Goal: Information Seeking & Learning: Learn about a topic

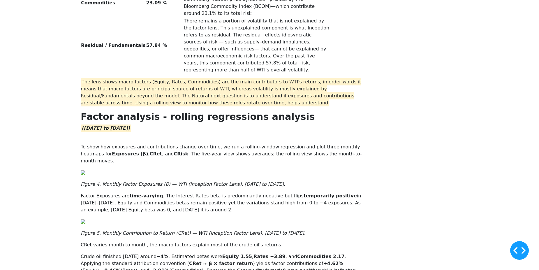
scroll to position [1131, 0]
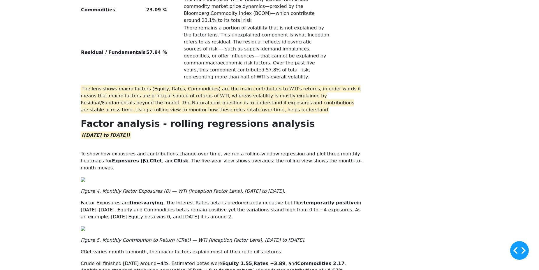
drag, startPoint x: 119, startPoint y: 103, endPoint x: 298, endPoint y: 221, distance: 214.2
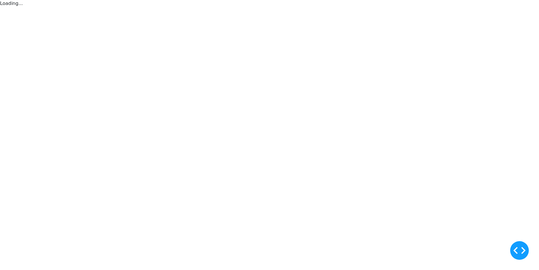
scroll to position [0, 0]
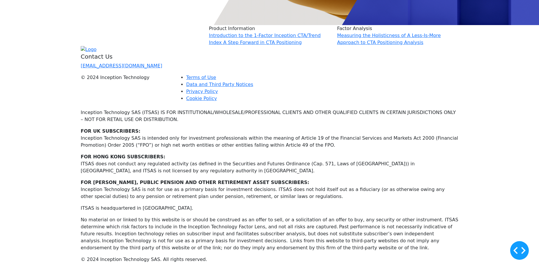
scroll to position [1855, 0]
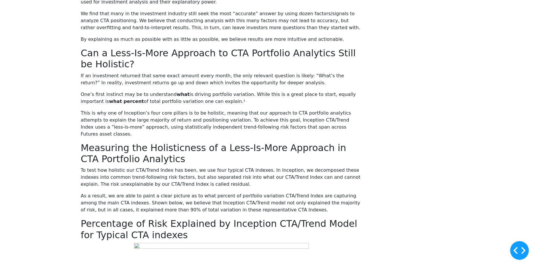
scroll to position [325, 0]
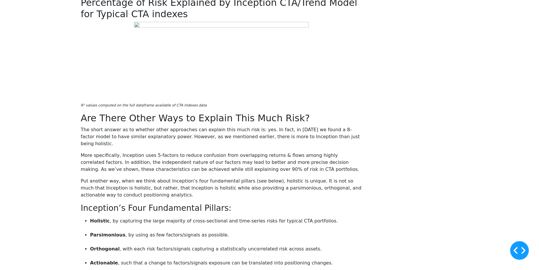
scroll to position [602, 0]
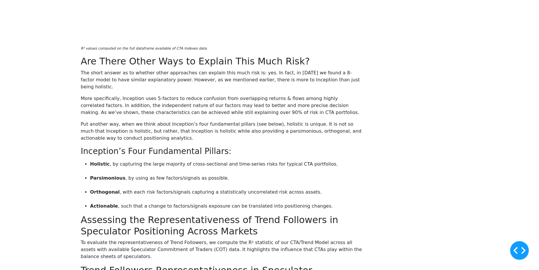
click at [34, 141] on div "Simplifying How We Understand CTA Positioning In the investment world, there ar…" at bounding box center [269, 137] width 539 height 912
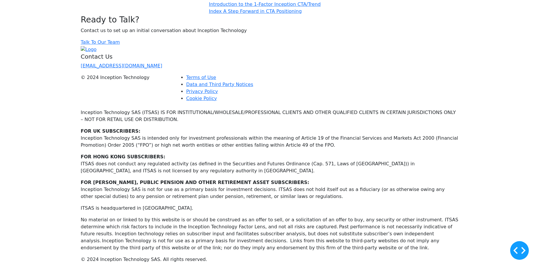
scroll to position [1816, 0]
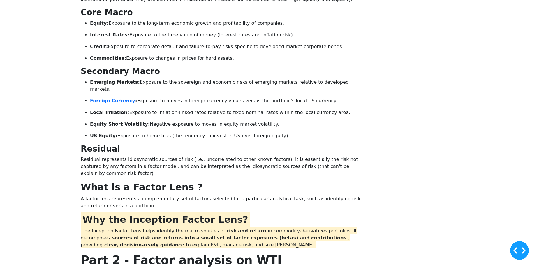
scroll to position [272, 0]
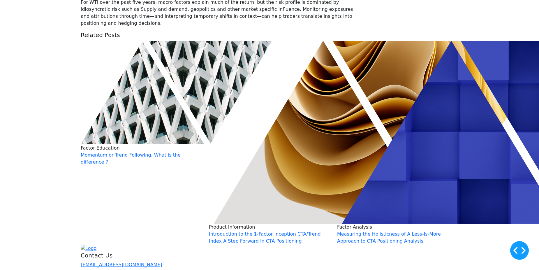
scroll to position [1666, 0]
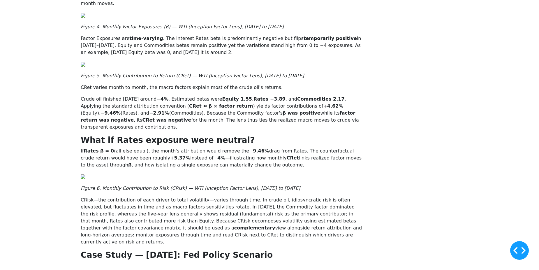
scroll to position [1296, 0]
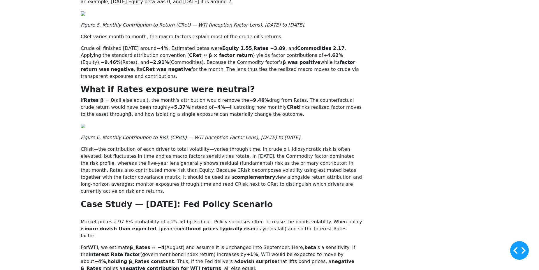
scroll to position [1345, 0]
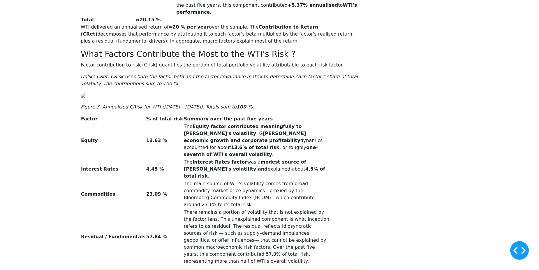
scroll to position [948, 0]
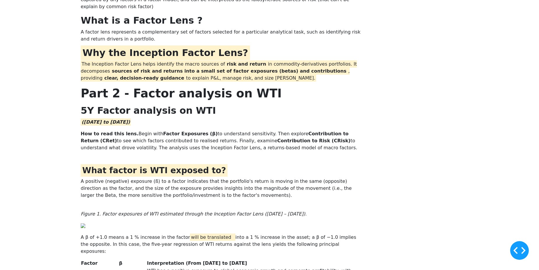
scroll to position [439, 0]
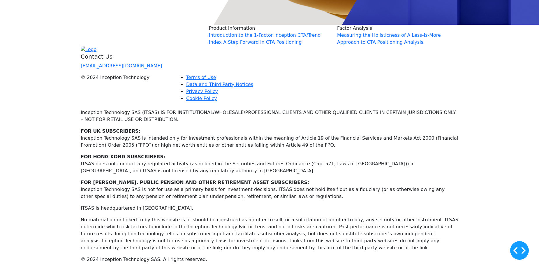
scroll to position [2226, 0]
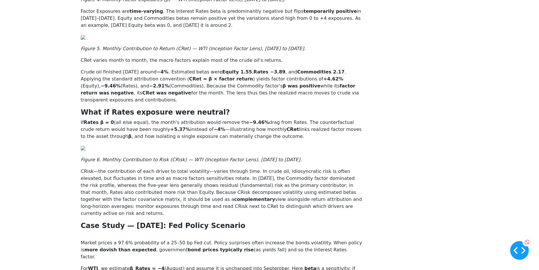
scroll to position [0, 0]
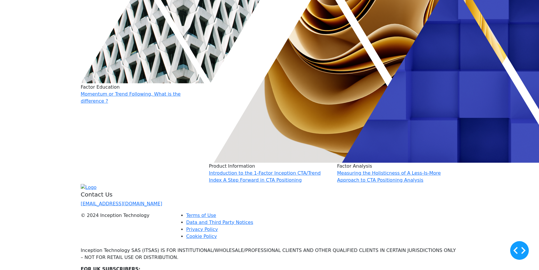
scroll to position [1680, 0]
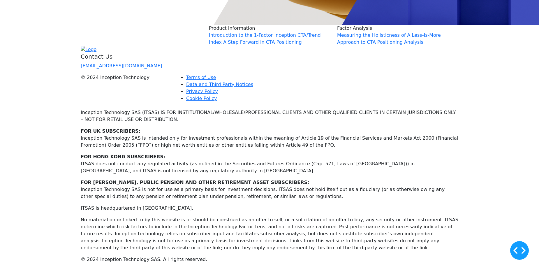
scroll to position [2639, 0]
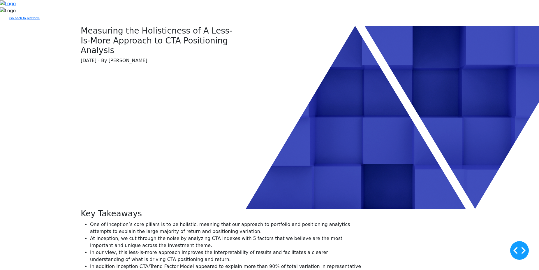
click at [166, 158] on div "Measuring the Holisticness of A Less-Is-More Approach to CTA Positioning Analys…" at bounding box center [269, 117] width 385 height 183
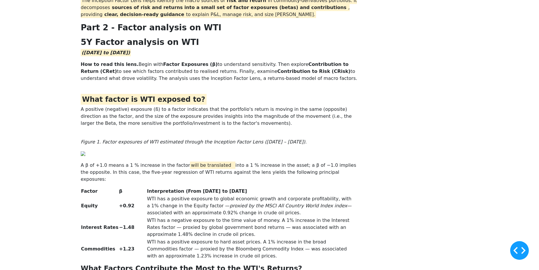
scroll to position [473, 0]
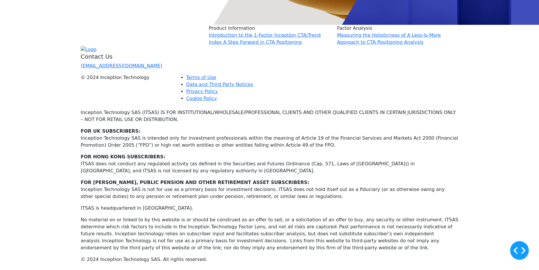
scroll to position [2457, 0]
drag, startPoint x: 311, startPoint y: 92, endPoint x: 305, endPoint y: 64, distance: 28.8
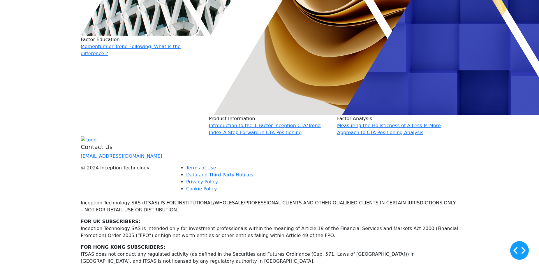
scroll to position [1709, 0]
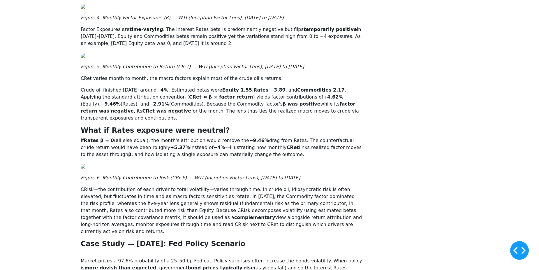
scroll to position [1246, 0]
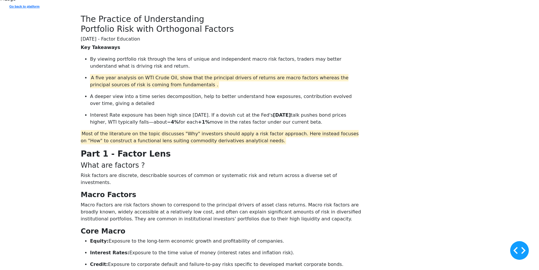
scroll to position [0, 0]
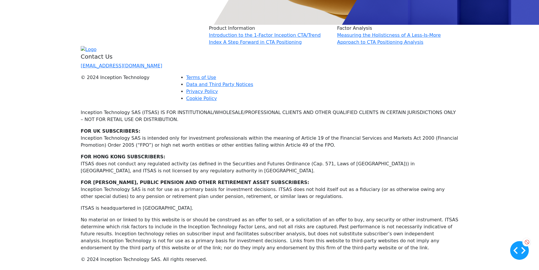
scroll to position [3024, 0]
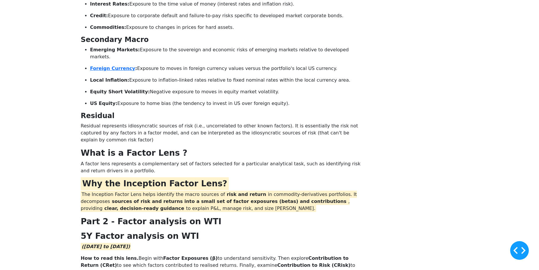
scroll to position [261, 0]
drag, startPoint x: 185, startPoint y: 140, endPoint x: 121, endPoint y: 140, distance: 64.7
drag, startPoint x: 121, startPoint y: 140, endPoint x: 167, endPoint y: 141, distance: 46.1
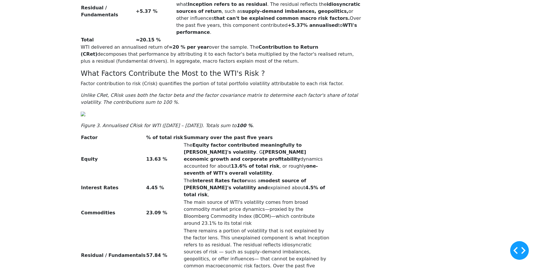
scroll to position [872, 0]
